Goal: Information Seeking & Learning: Learn about a topic

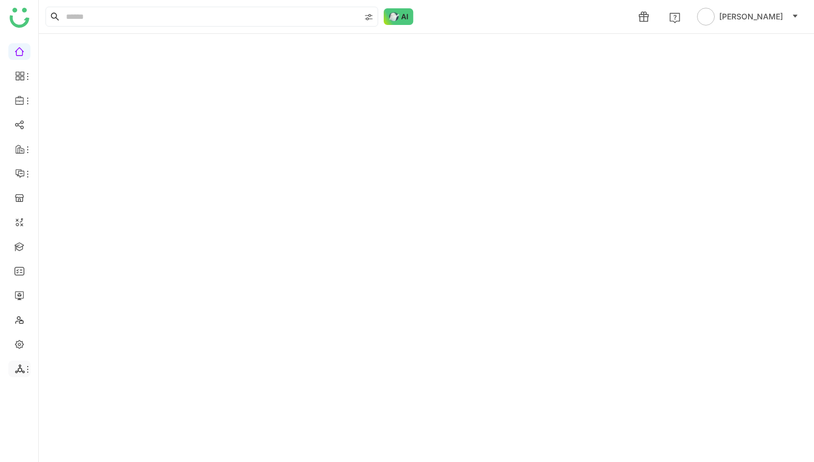
click at [26, 368] on icon at bounding box center [27, 369] width 9 height 9
click at [60, 395] on link "List" at bounding box center [79, 395] width 77 height 8
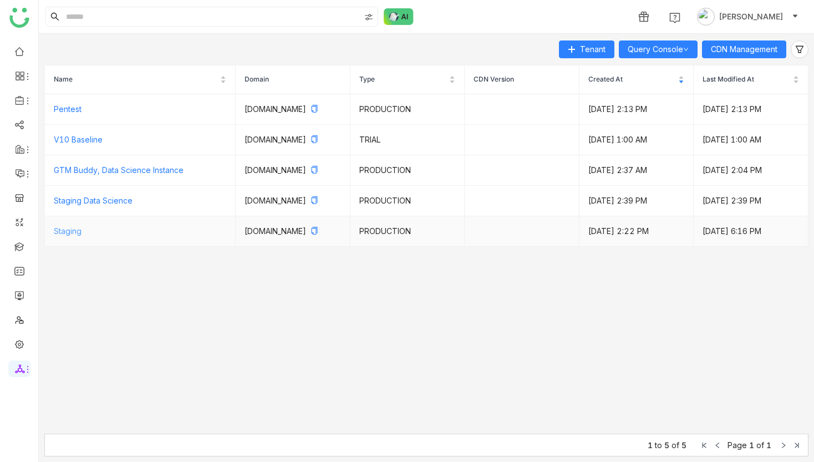
click at [67, 236] on link "Staging" at bounding box center [68, 230] width 28 height 9
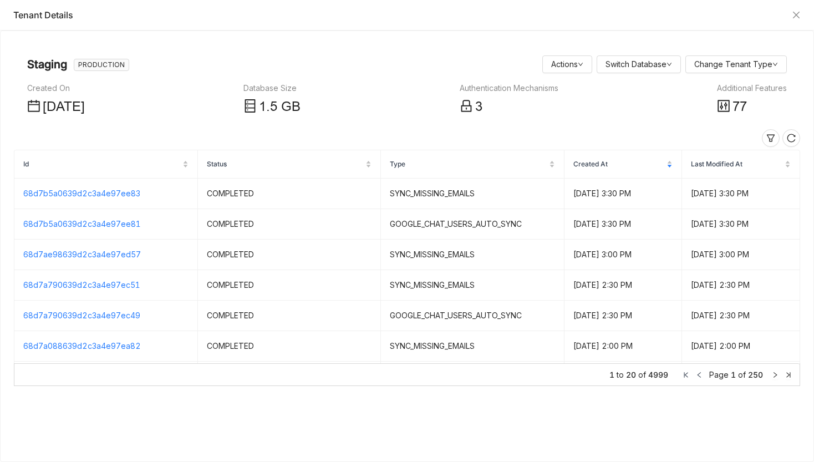
click at [726, 107] on icon at bounding box center [723, 105] width 13 height 13
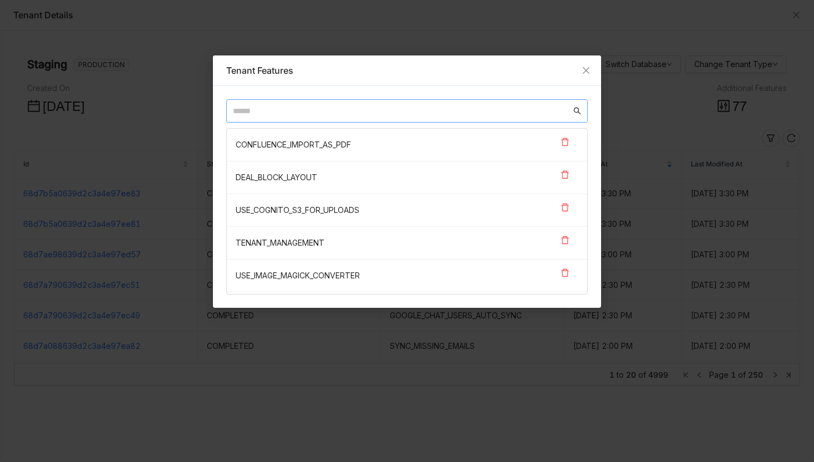
click at [534, 107] on input "text" at bounding box center [402, 111] width 338 height 12
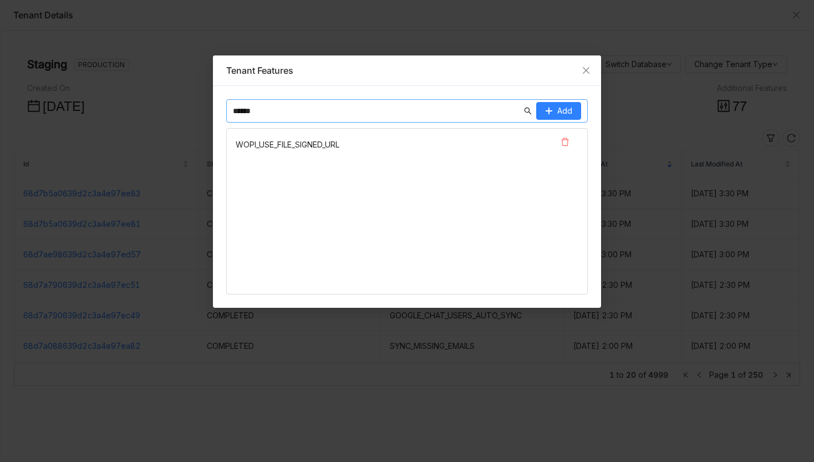
type input "******"
click at [566, 142] on icon at bounding box center [564, 141] width 9 height 9
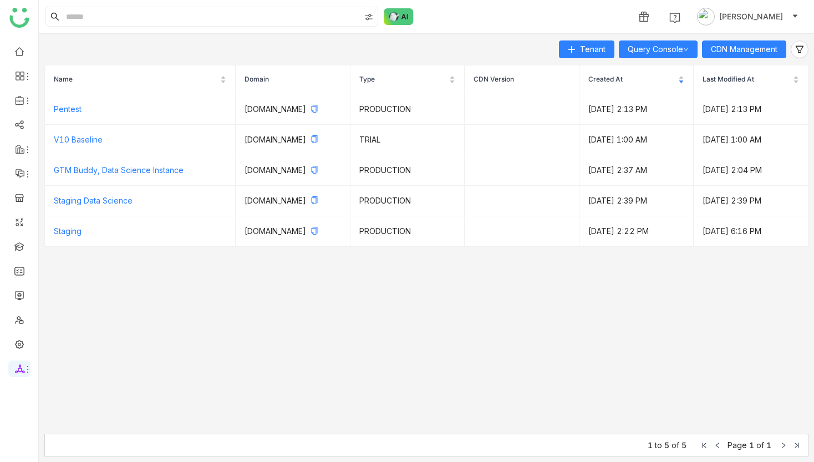
click at [30, 102] on ul at bounding box center [19, 209] width 38 height 349
click at [24, 106] on li at bounding box center [19, 100] width 22 height 17
click at [24, 103] on icon at bounding box center [27, 100] width 9 height 9
click at [73, 166] on link "Library" at bounding box center [77, 164] width 72 height 8
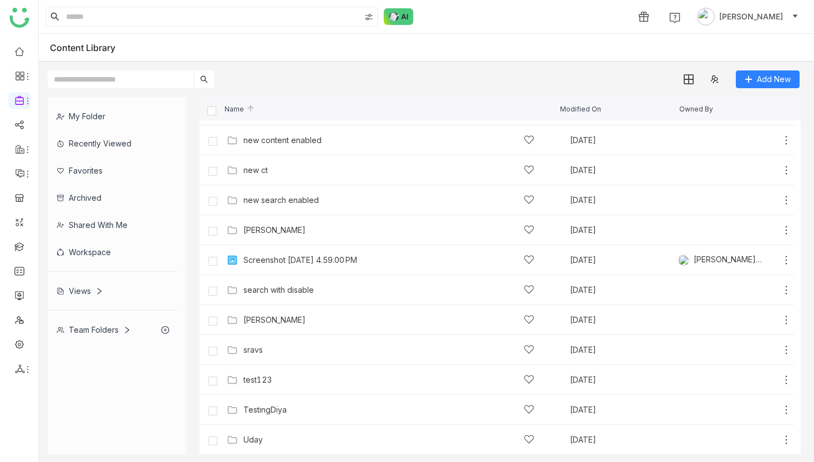
scroll to position [834, 0]
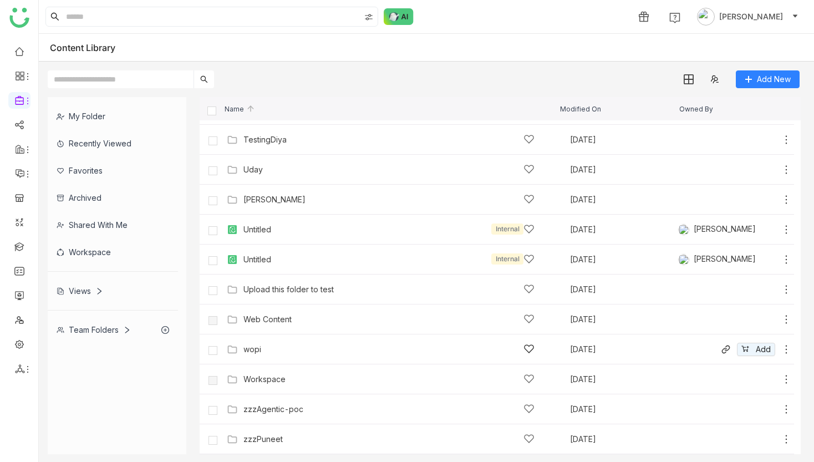
click at [259, 346] on div "wopi" at bounding box center [252, 349] width 18 height 9
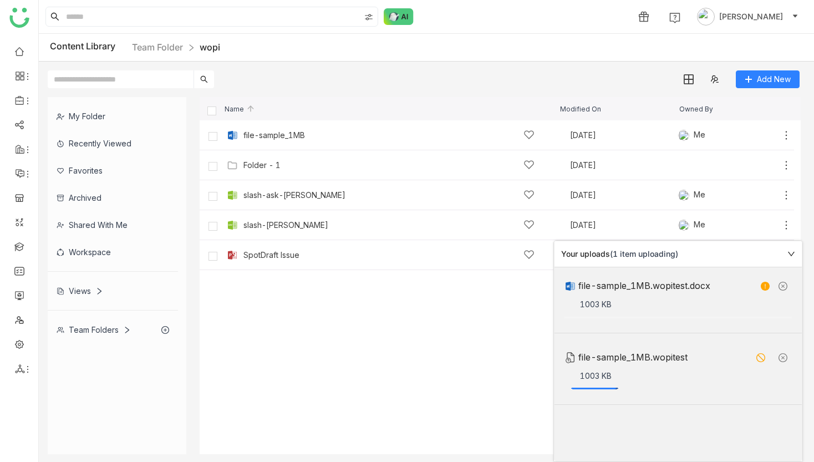
click at [780, 287] on icon at bounding box center [782, 286] width 9 height 9
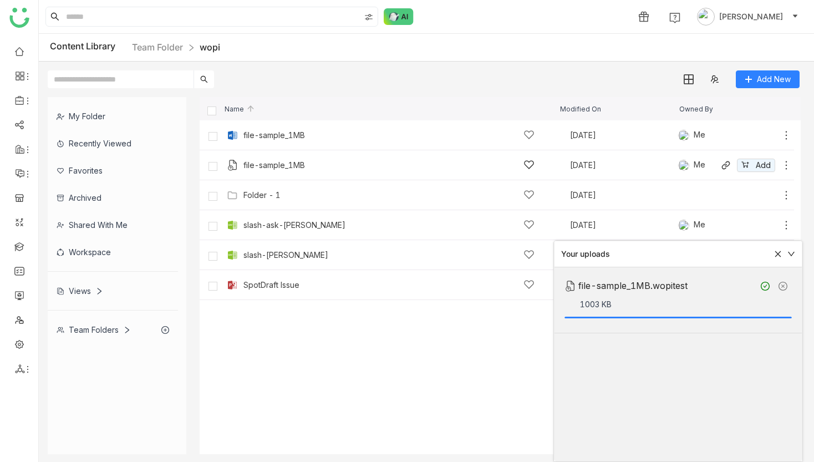
click at [287, 156] on div "file-sample_1MB [DATE] Me Add" at bounding box center [497, 165] width 594 height 30
click at [292, 161] on div "file-sample_1MB" at bounding box center [274, 165] width 62 height 9
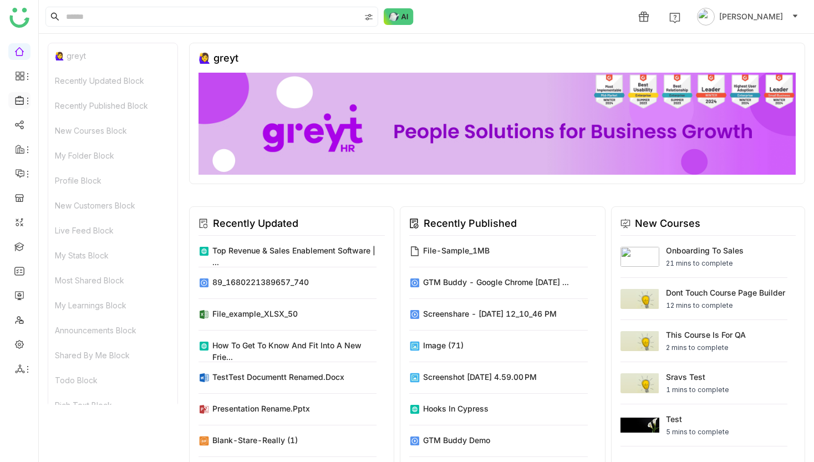
click at [19, 101] on icon at bounding box center [19, 100] width 8 height 9
click at [72, 165] on link "Library" at bounding box center [77, 164] width 72 height 8
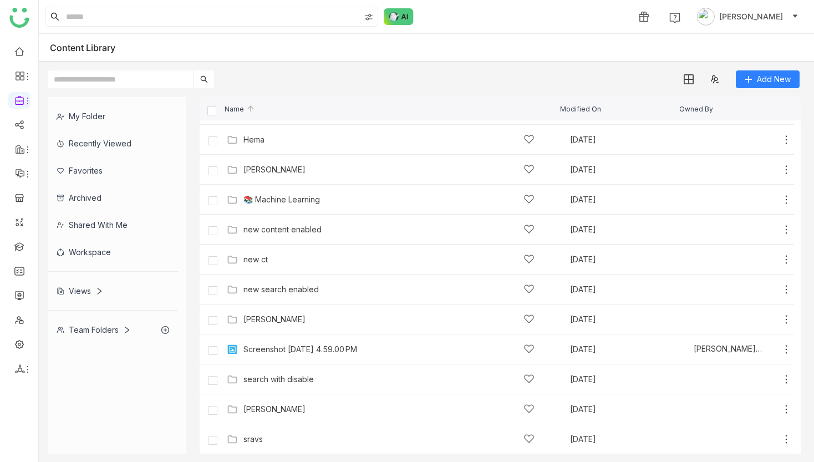
scroll to position [834, 0]
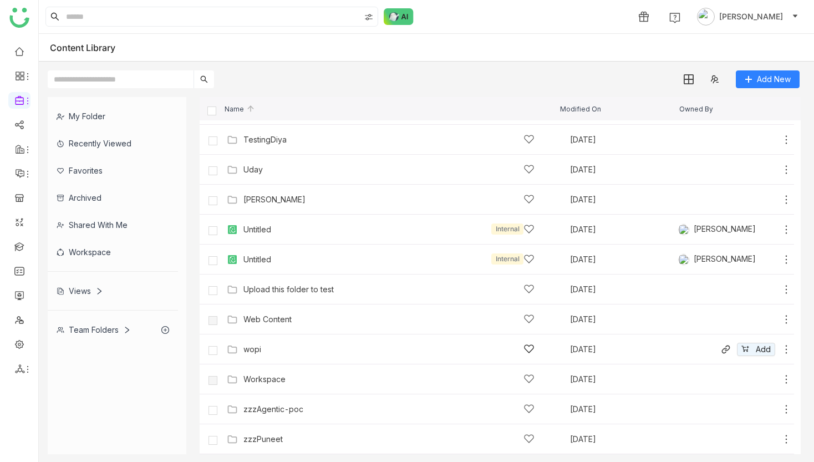
click at [258, 363] on div "wopi Sep 25, 2025 Add" at bounding box center [497, 349] width 594 height 30
click at [253, 350] on div "wopi" at bounding box center [252, 349] width 18 height 9
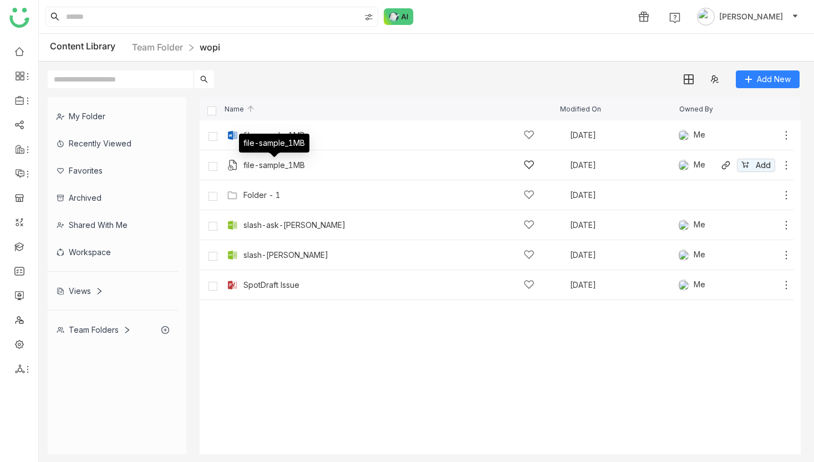
click at [249, 167] on div "file-sample_1MB" at bounding box center [274, 165] width 62 height 9
